Goal: Communication & Community: Connect with others

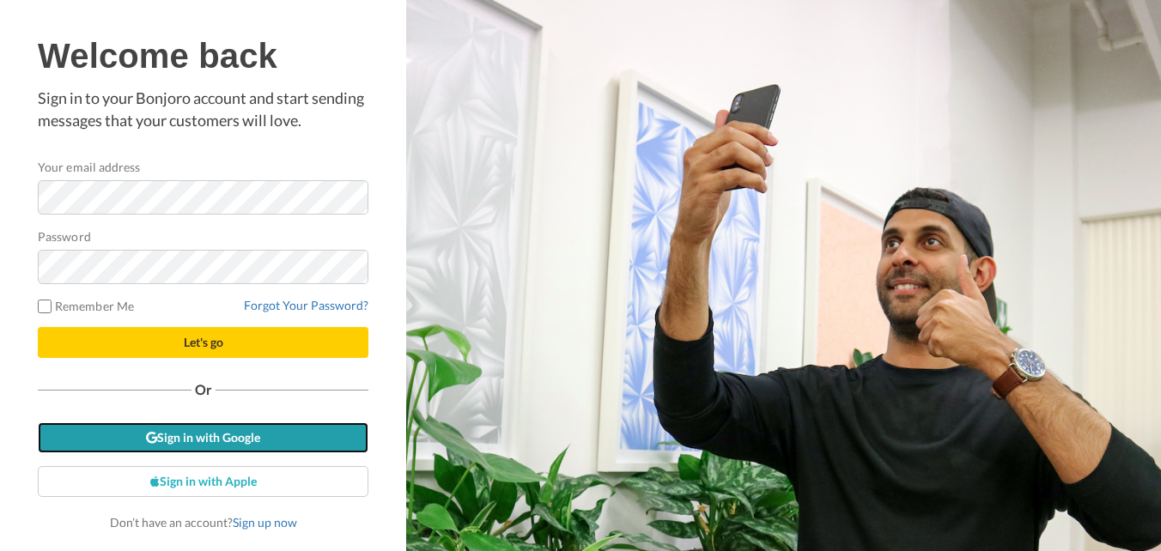
click at [219, 435] on link "Sign in with Google" at bounding box center [203, 438] width 331 height 31
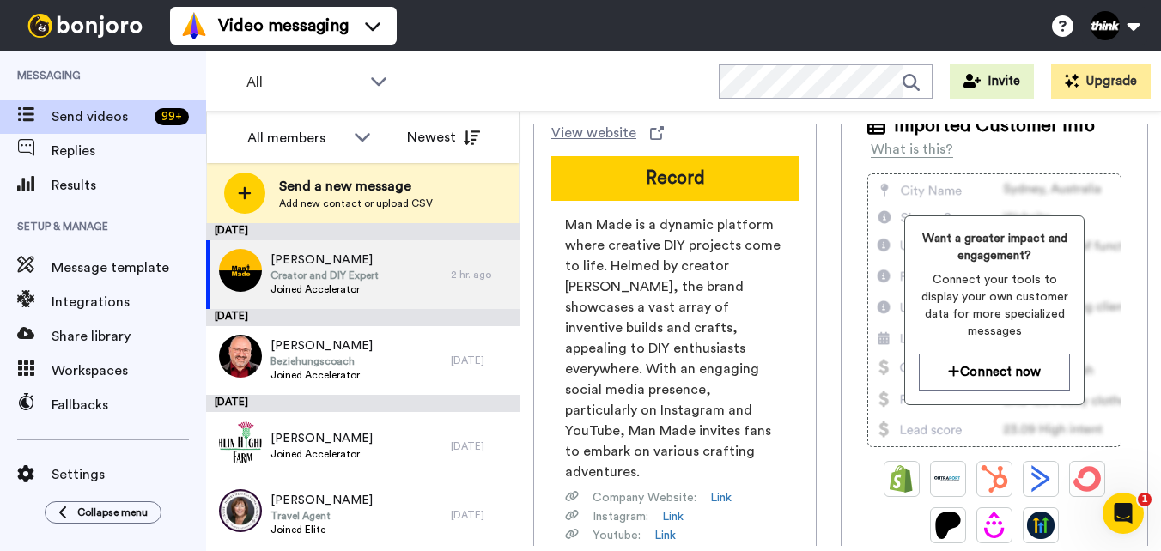
scroll to position [172, 0]
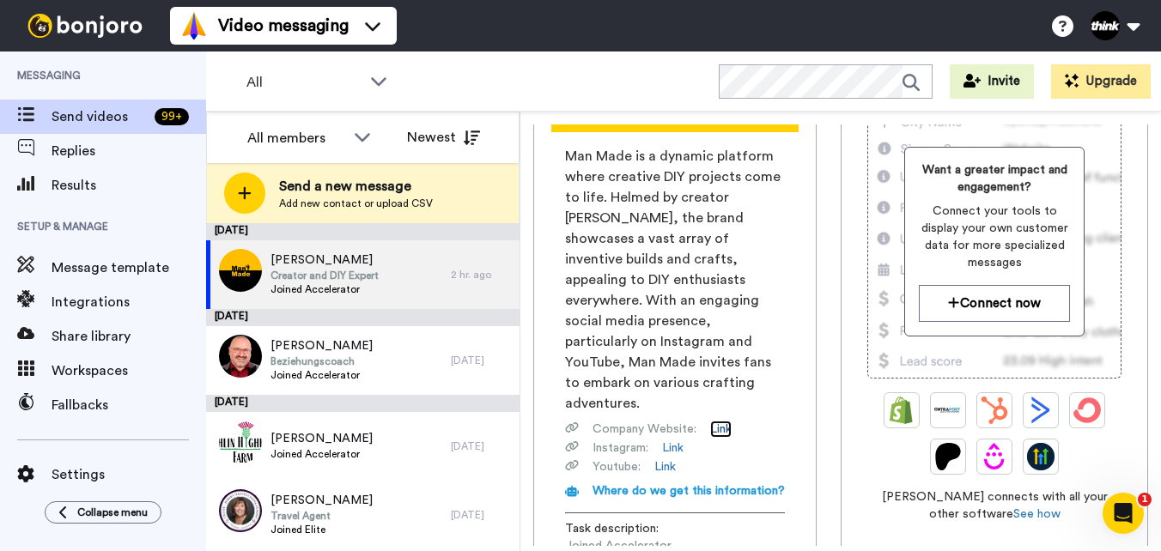
click at [715, 421] on link "Link" at bounding box center [720, 429] width 21 height 17
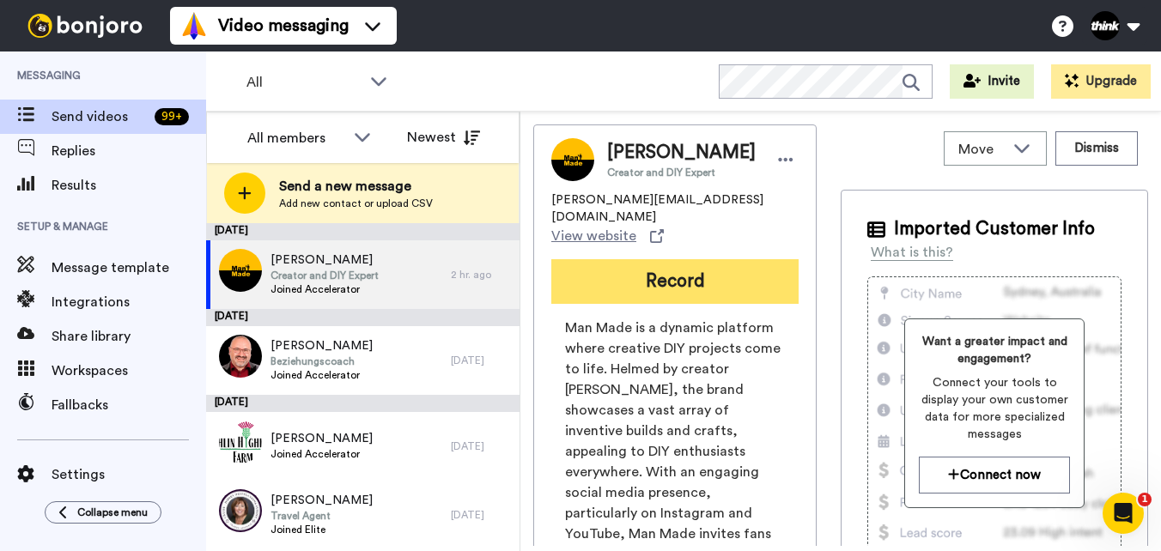
click at [730, 259] on button "Record" at bounding box center [674, 281] width 247 height 45
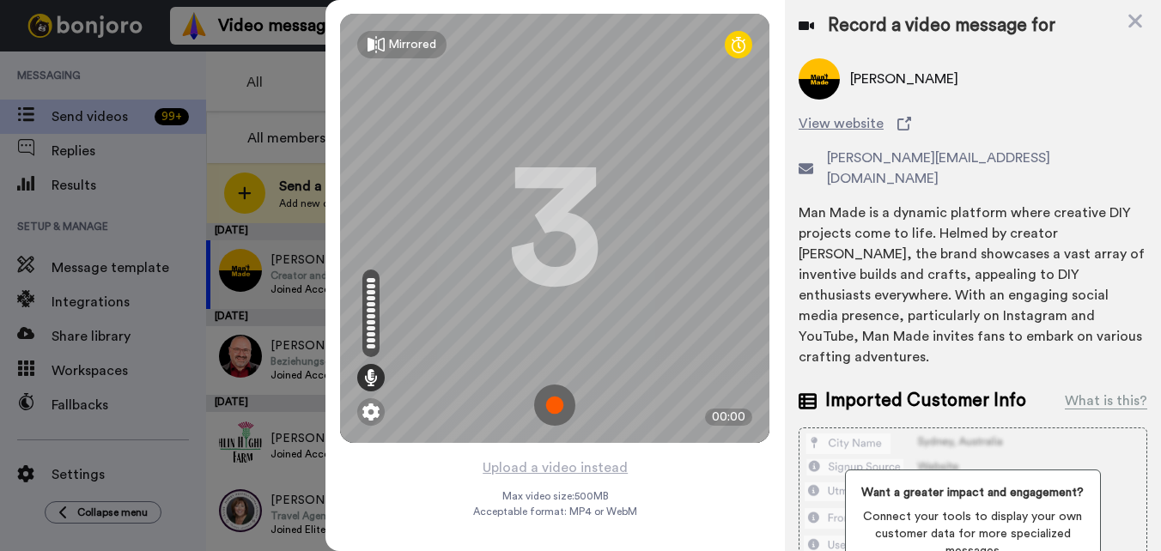
click at [556, 407] on img at bounding box center [554, 405] width 41 height 41
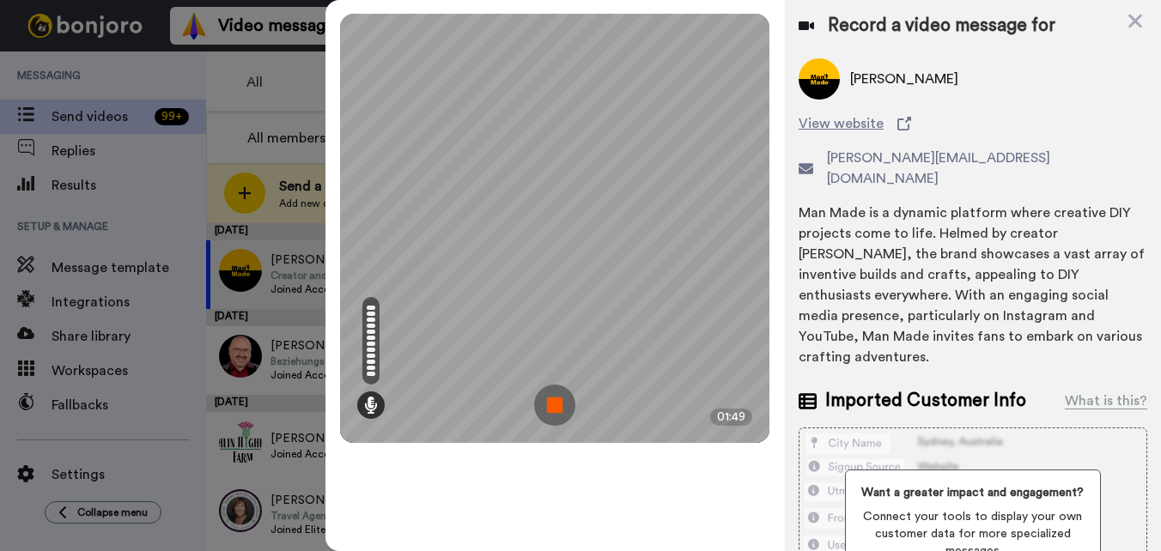
click at [562, 401] on img at bounding box center [554, 405] width 41 height 41
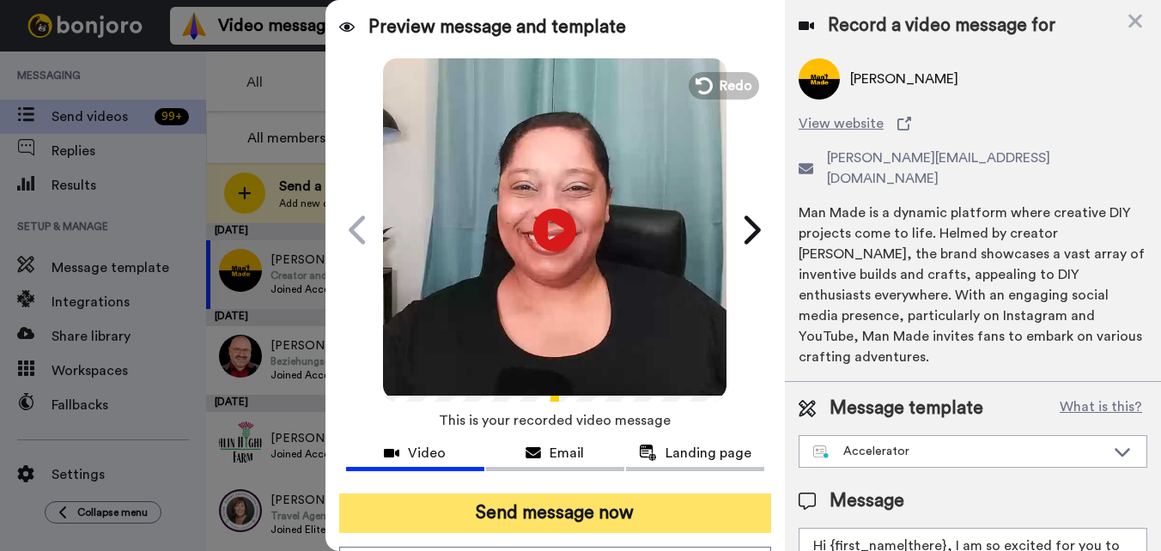
click at [585, 517] on button "Send message now" at bounding box center [555, 514] width 432 height 40
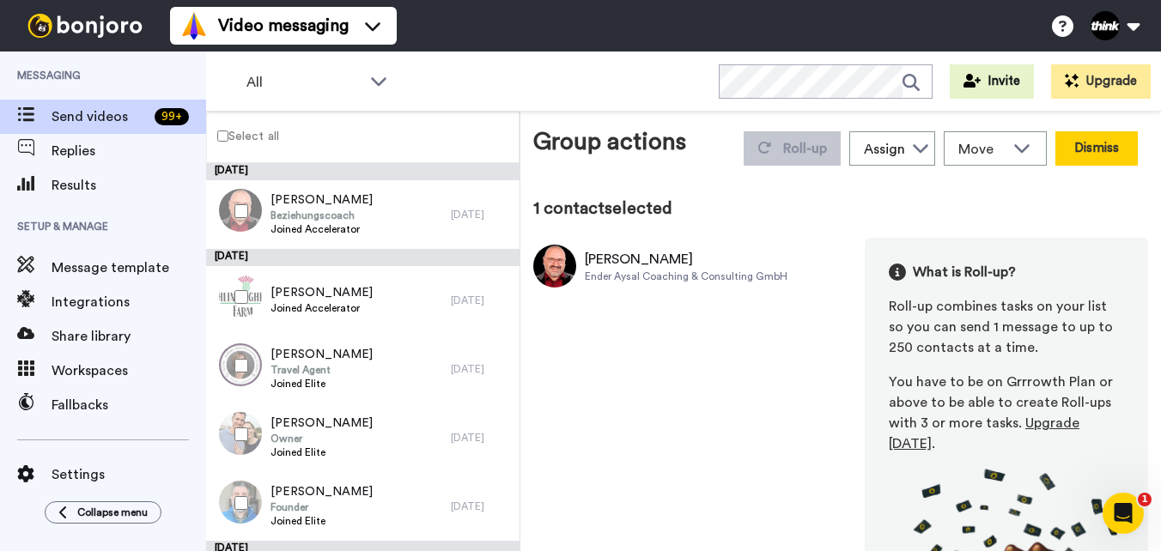
click at [1085, 152] on button "Dismiss" at bounding box center [1096, 148] width 82 height 34
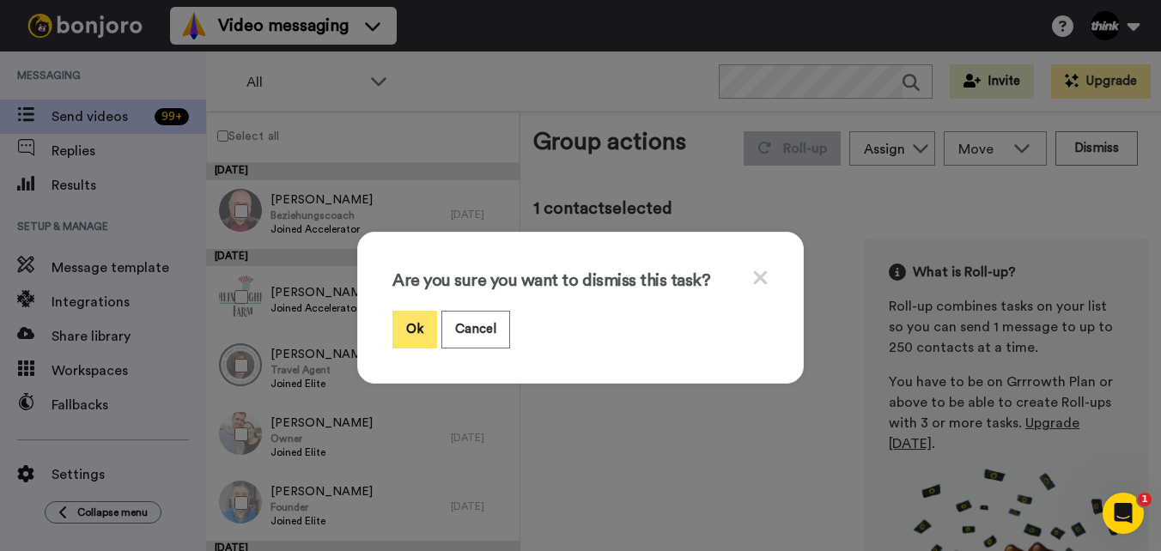
click at [400, 323] on button "Ok" at bounding box center [414, 329] width 45 height 37
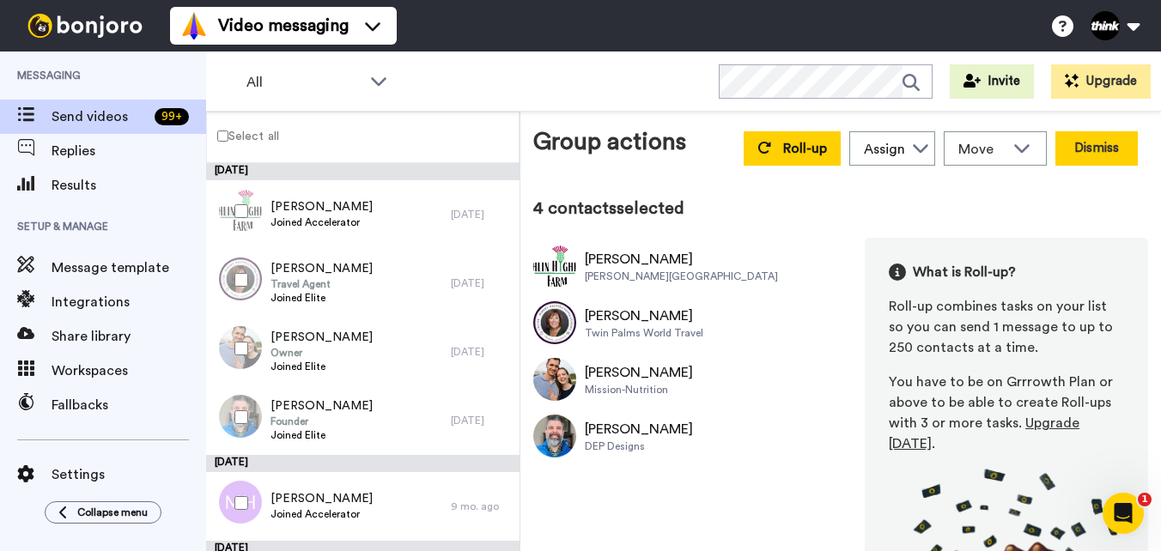
click at [1082, 155] on button "Dismiss" at bounding box center [1096, 148] width 82 height 34
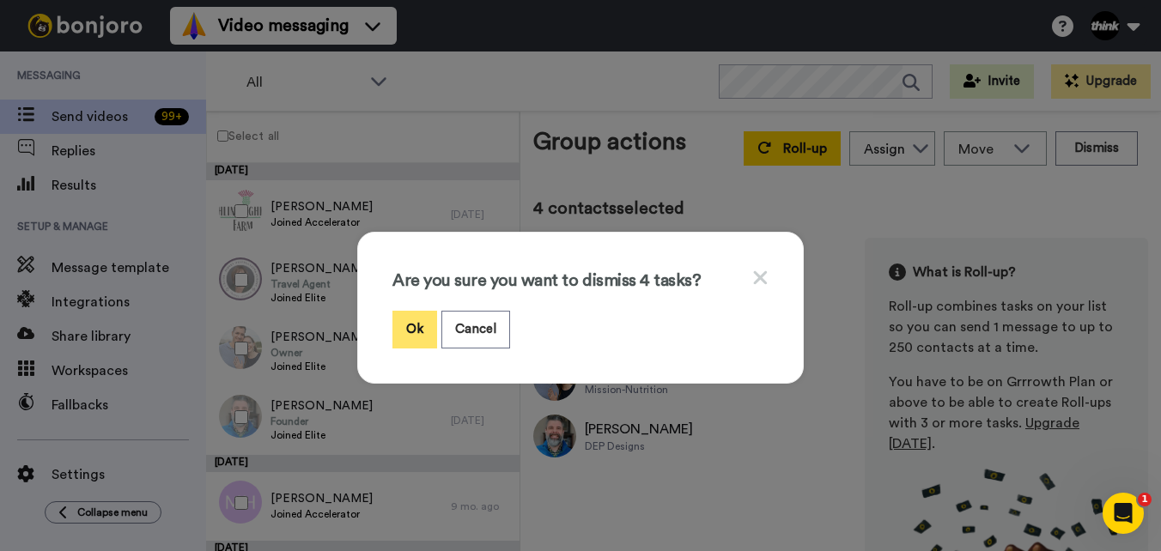
click at [398, 337] on button "Ok" at bounding box center [414, 329] width 45 height 37
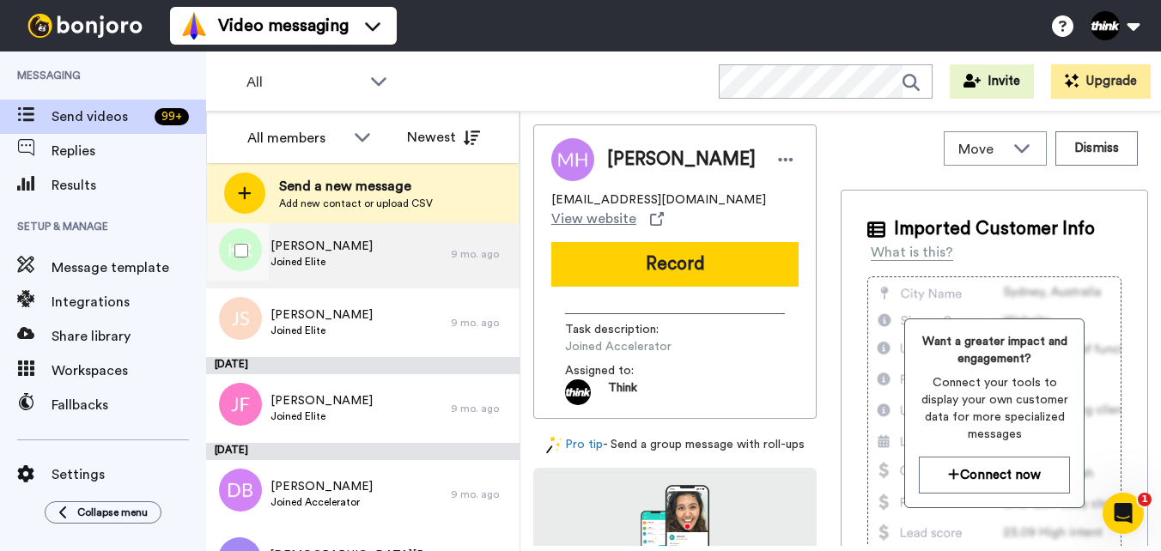
scroll to position [172, 0]
